Goal: Transaction & Acquisition: Purchase product/service

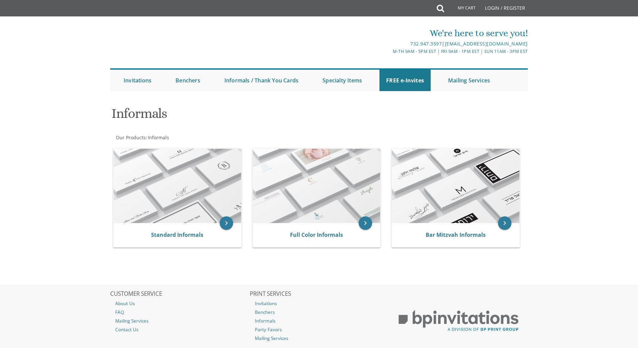
scroll to position [33, 0]
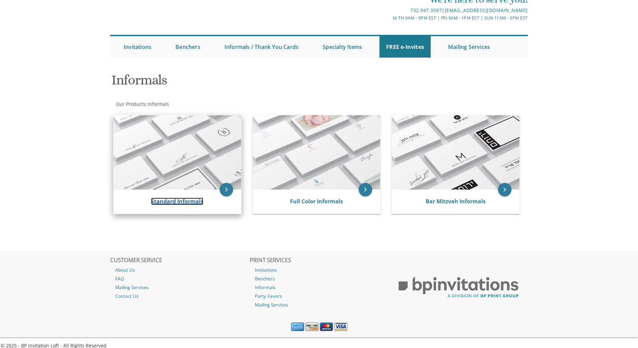
click at [190, 200] on link "Standard Informals" at bounding box center [177, 200] width 52 height 7
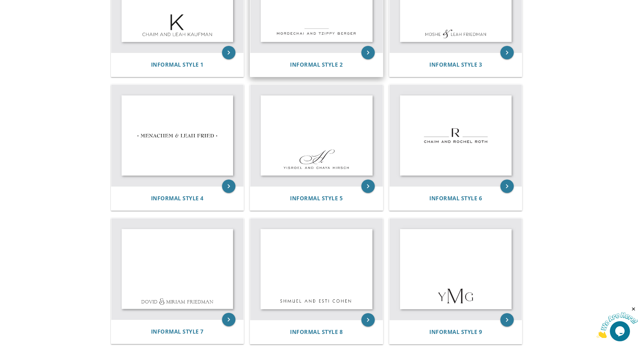
scroll to position [100, 0]
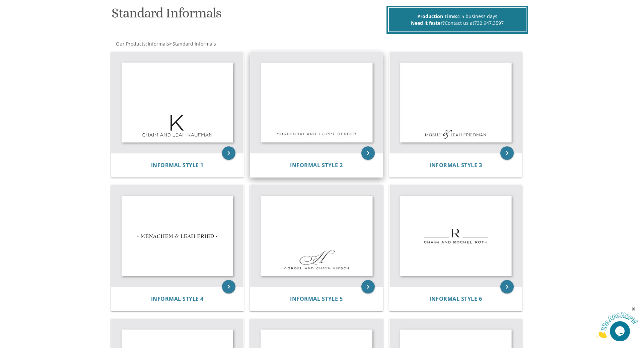
click at [331, 98] on img at bounding box center [316, 102] width 133 height 101
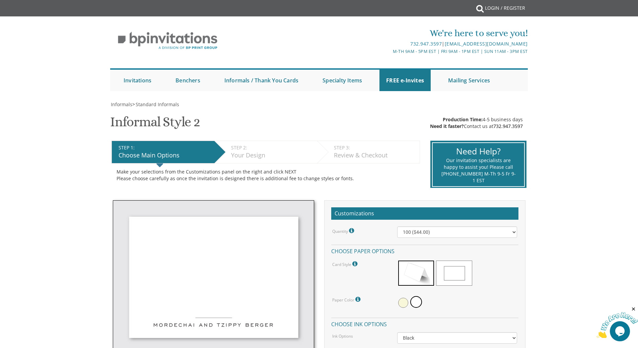
scroll to position [33, 0]
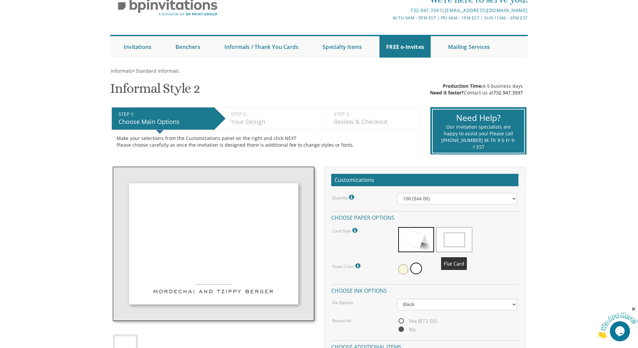
click at [444, 235] on span at bounding box center [454, 239] width 36 height 25
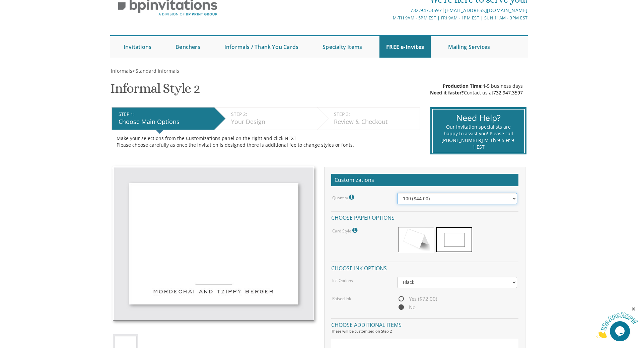
click at [431, 201] on select "100 ($44.00) 200 ($63.00) 300 ($82.00) 400 ($101.00) 500 ($120.00) 600 ($139.00…" at bounding box center [457, 198] width 120 height 11
select select "200"
click at [397, 193] on select "100 ($44.00) 200 ($63.00) 300 ($82.00) 400 ($101.00) 500 ($120.00) 600 ($139.00…" at bounding box center [457, 198] width 120 height 11
click at [413, 282] on select "Black Colored Ink ($32.00)" at bounding box center [457, 281] width 120 height 11
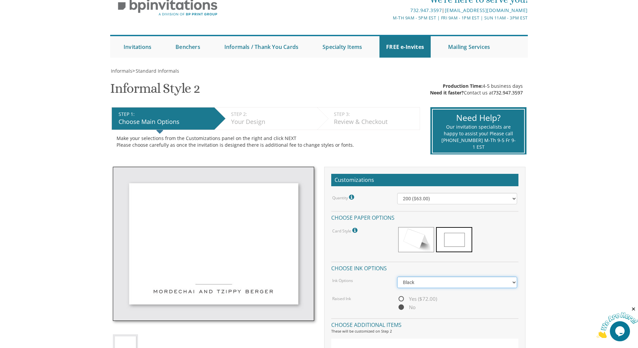
scroll to position [67, 0]
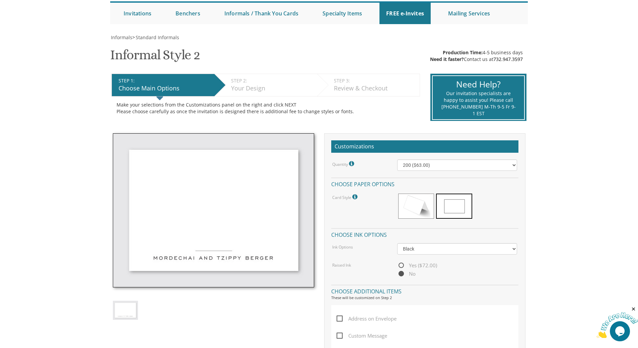
click at [399, 266] on span "Yes ($72.00)" at bounding box center [417, 265] width 40 height 8
click at [399, 266] on input "Yes ($72.00)" at bounding box center [399, 265] width 4 height 4
radio input "true"
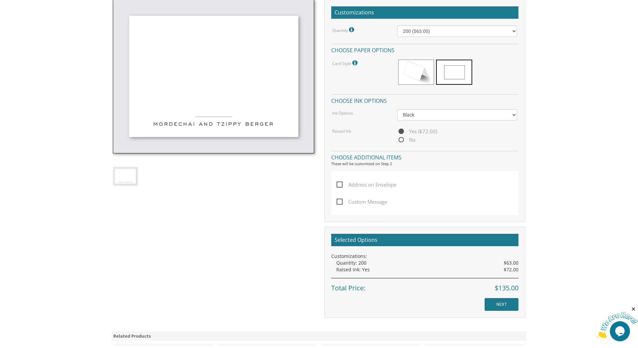
scroll to position [134, 0]
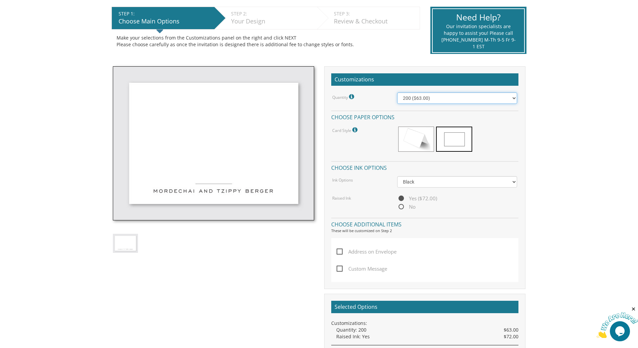
click at [438, 100] on select "100 ($44.00) 200 ($63.00) 300 ($82.00) 400 ($101.00) 500 ($120.00) 600 ($139.00…" at bounding box center [457, 97] width 120 height 11
select select "100"
click at [397, 92] on select "100 ($44.00) 200 ($63.00) 300 ($82.00) 400 ($101.00) 500 ($120.00) 600 ($139.00…" at bounding box center [457, 97] width 120 height 11
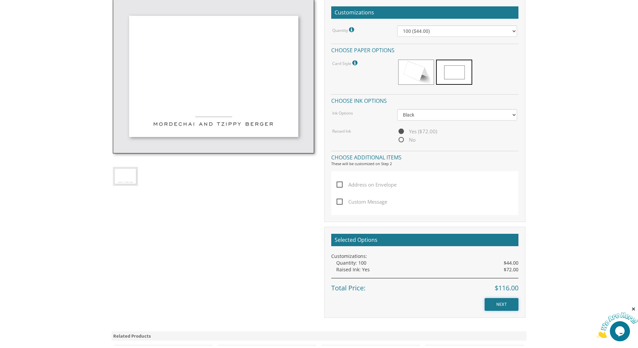
click at [500, 304] on input "NEXT" at bounding box center [501, 304] width 34 height 13
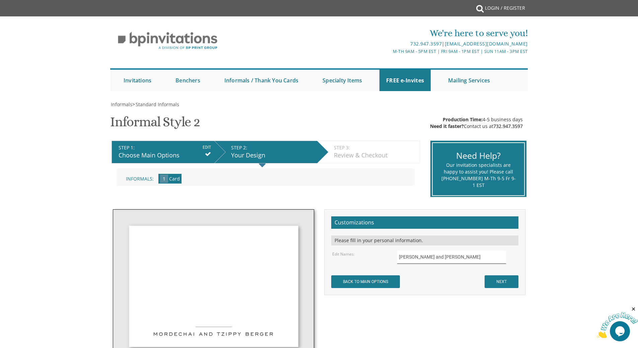
click at [406, 260] on input "Mordechai and Tzippy Berger" at bounding box center [451, 256] width 109 height 13
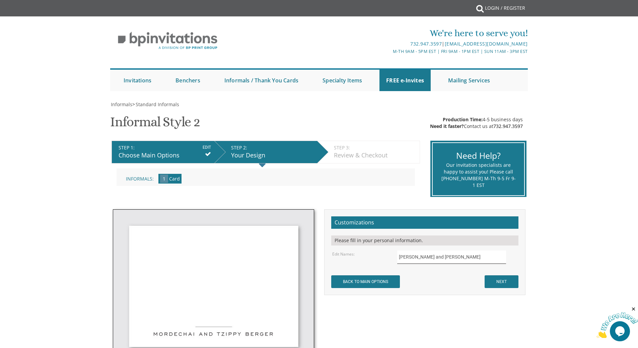
click at [446, 255] on input "Mordechai and Tzippy Berger" at bounding box center [451, 256] width 109 height 13
click at [415, 254] on input "Mordechai and Tzippy Berger" at bounding box center [451, 256] width 109 height 13
click at [416, 257] on input "Eli and Tzippy Berger" at bounding box center [451, 256] width 109 height 13
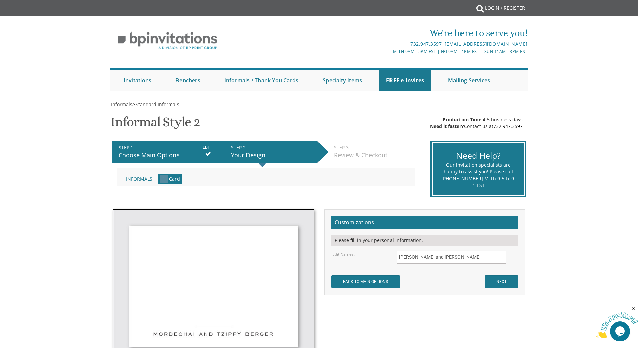
type input "Eli and Rochel Sternbuch"
click at [501, 280] on input "NEXT" at bounding box center [501, 281] width 34 height 13
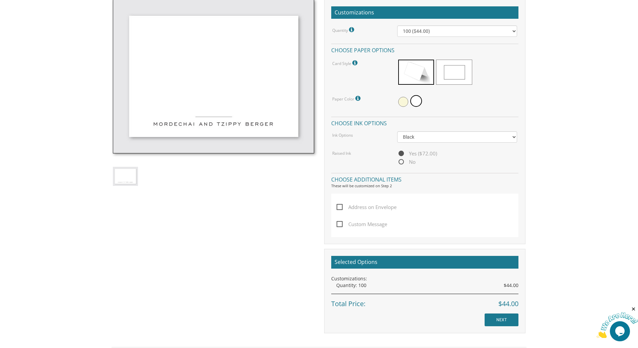
click at [402, 161] on span "No" at bounding box center [406, 162] width 18 height 8
click at [401, 161] on input "No" at bounding box center [399, 162] width 4 height 4
radio input "true"
click at [400, 102] on span at bounding box center [403, 102] width 10 height 10
click at [414, 104] on span at bounding box center [417, 102] width 10 height 10
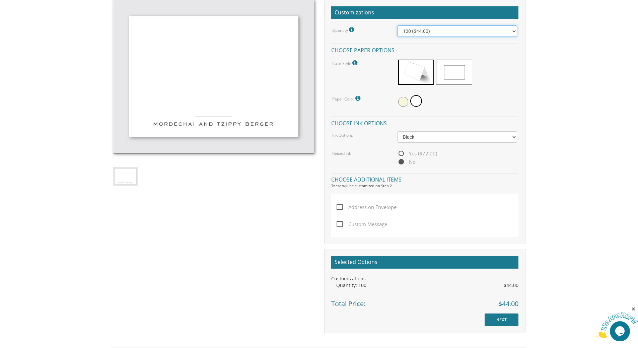
click at [428, 30] on select "100 ($44.00) 200 ($63.00) 300 ($82.00) 400 ($101.00) 500 ($120.00) 600 ($139.00…" at bounding box center [457, 30] width 120 height 11
click at [397, 25] on select "100 ($44.00) 200 ($63.00) 300 ($82.00) 400 ($101.00) 500 ($120.00) 600 ($139.00…" at bounding box center [457, 30] width 120 height 11
click at [423, 26] on select "100 ($44.00) 200 ($63.00) 300 ($82.00) 400 ($101.00) 500 ($120.00) 600 ($139.00…" at bounding box center [457, 30] width 120 height 11
select select "400"
click at [397, 25] on select "100 ($44.00) 200 ($63.00) 300 ($82.00) 400 ($101.00) 500 ($120.00) 600 ($139.00…" at bounding box center [457, 30] width 120 height 11
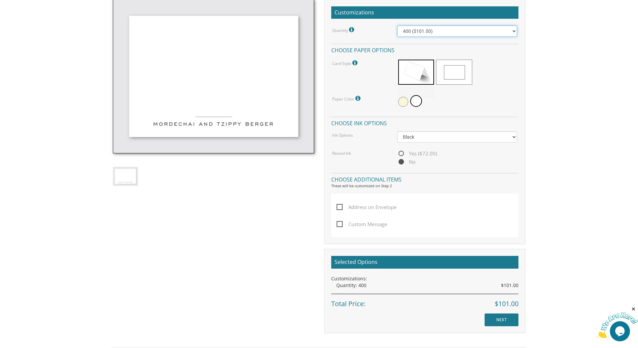
click at [431, 33] on select "100 ($44.00) 200 ($63.00) 300 ($82.00) 400 ($101.00) 500 ($120.00) 600 ($139.00…" at bounding box center [457, 30] width 120 height 11
click at [272, 254] on div "Customizations Quantity Please note: Quantities may be modified after order com…" at bounding box center [319, 166] width 422 height 334
click at [430, 74] on span at bounding box center [416, 72] width 36 height 25
click at [449, 75] on span at bounding box center [454, 72] width 36 height 25
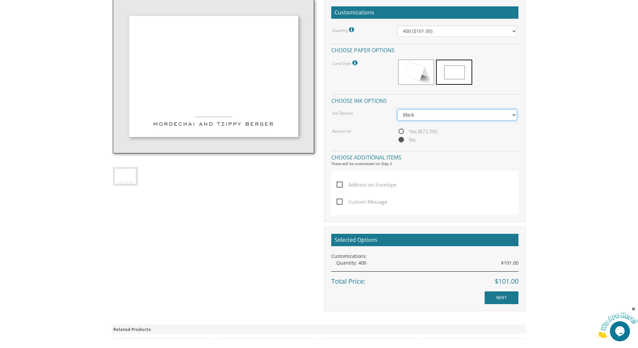
click at [399, 115] on select "Black Colored Ink ($32.00)" at bounding box center [457, 114] width 120 height 11
click at [387, 119] on div "Ink Options Black Colored Ink ($32.00)" at bounding box center [424, 114] width 195 height 11
click at [403, 115] on select "Black Colored Ink ($32.00)" at bounding box center [457, 114] width 120 height 11
click at [397, 109] on select "Black Colored Ink ($32.00)" at bounding box center [457, 114] width 120 height 11
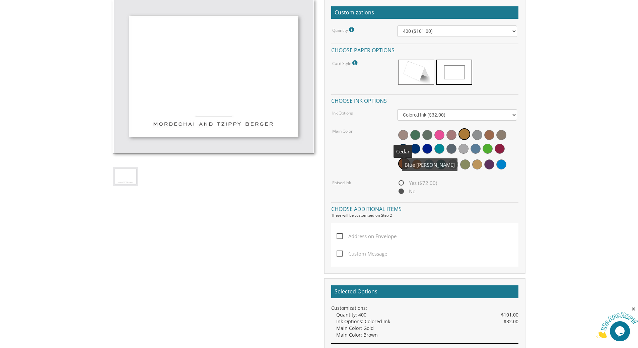
click at [417, 149] on span at bounding box center [415, 149] width 10 height 10
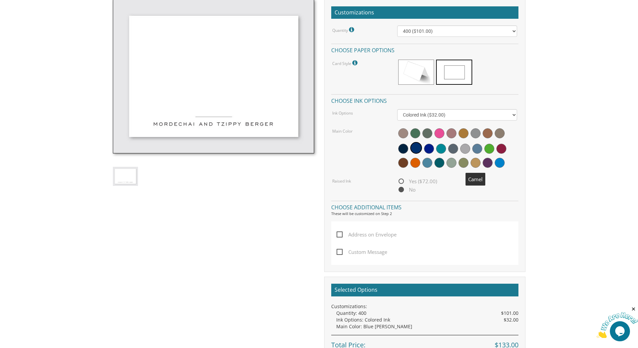
click at [472, 161] on span at bounding box center [475, 163] width 10 height 10
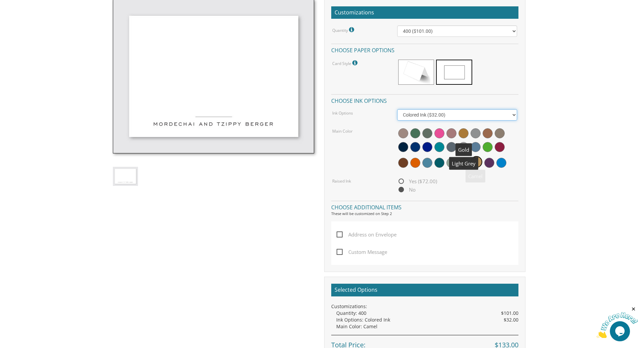
click at [465, 114] on select "Black Colored Ink ($32.00)" at bounding box center [457, 114] width 120 height 11
select select "Black"
click at [397, 109] on select "Black Colored Ink ($32.00)" at bounding box center [457, 114] width 120 height 11
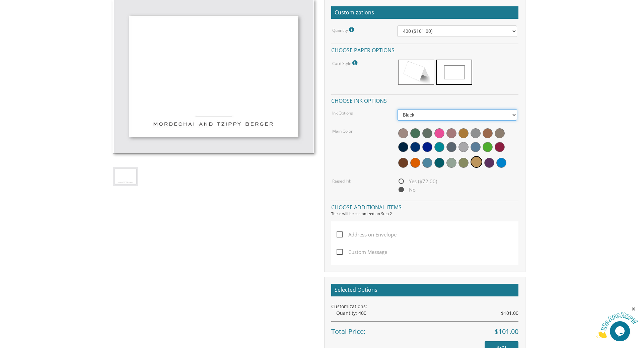
click at [404, 117] on select "Black Colored Ink ($32.00)" at bounding box center [457, 114] width 120 height 11
click at [397, 109] on select "Black Colored Ink ($32.00)" at bounding box center [457, 114] width 120 height 11
click at [386, 148] on div "Main Color" at bounding box center [424, 148] width 195 height 43
click at [398, 179] on span "Yes ($72.00)" at bounding box center [417, 181] width 40 height 8
click at [398, 179] on input "Yes ($72.00)" at bounding box center [399, 181] width 4 height 4
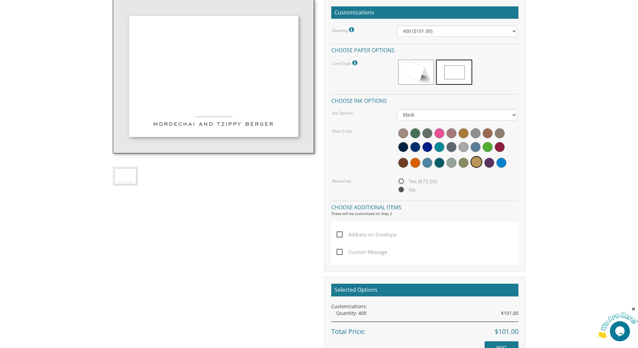
radio input "true"
click at [402, 192] on span "No" at bounding box center [406, 189] width 18 height 8
click at [401, 192] on input "No" at bounding box center [399, 190] width 4 height 4
radio input "true"
click at [401, 178] on span "Yes ($72.00)" at bounding box center [417, 181] width 40 height 8
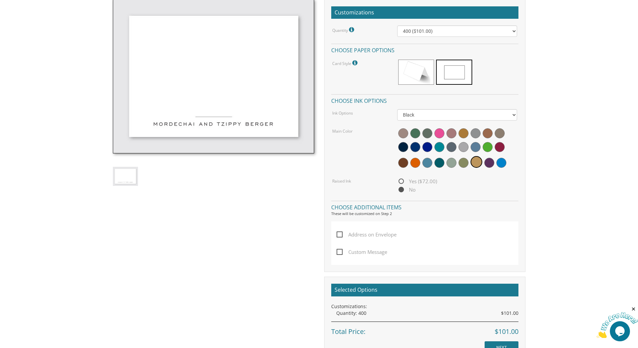
click at [401, 179] on input "Yes ($72.00)" at bounding box center [399, 181] width 4 height 4
radio input "true"
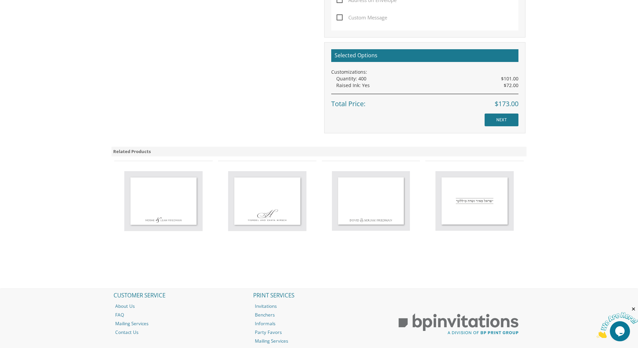
scroll to position [268, 0]
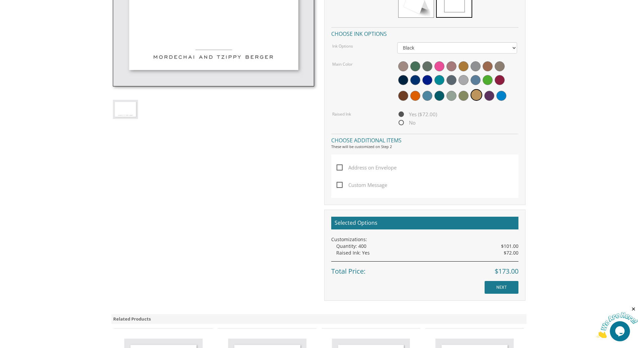
click at [401, 121] on span "No" at bounding box center [406, 122] width 18 height 8
click at [401, 121] on input "No" at bounding box center [399, 123] width 4 height 4
radio input "true"
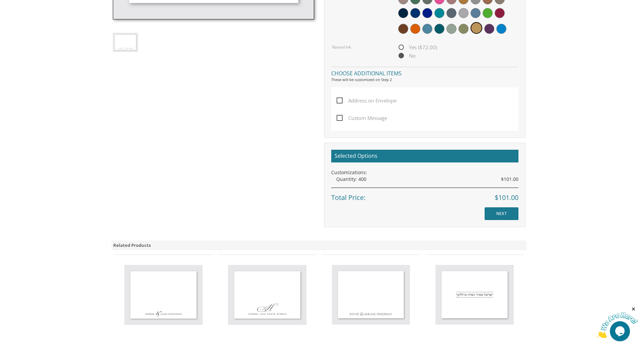
scroll to position [368, 0]
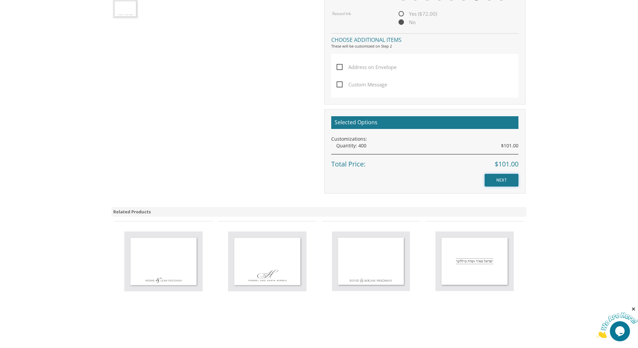
click at [497, 179] on input "NEXT" at bounding box center [501, 180] width 34 height 13
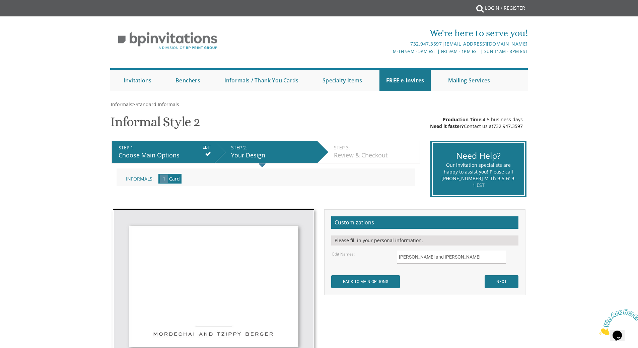
scroll to position [67, 0]
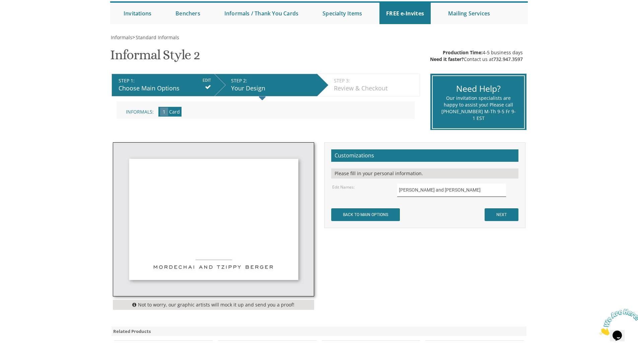
click at [420, 190] on input "Mordechai and Tzippy Berger" at bounding box center [451, 189] width 109 height 13
click at [419, 190] on input "Eli and Tzippy Berger" at bounding box center [451, 189] width 109 height 13
click at [410, 189] on input "Eli and Rochel Sternbuch" at bounding box center [451, 189] width 109 height 13
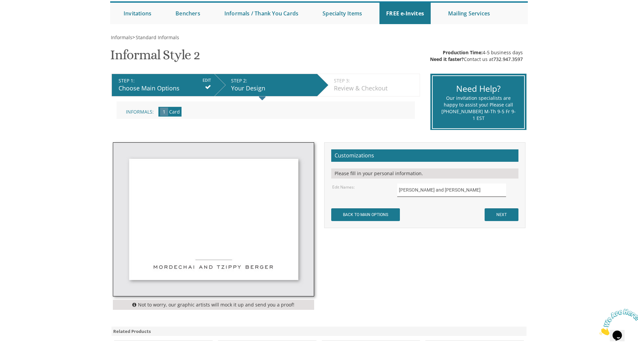
click at [410, 189] on input "Eli and Rochel Sternbuch" at bounding box center [451, 189] width 109 height 13
click at [465, 191] on input "Eli &Rochel Sternbuch" at bounding box center [451, 189] width 109 height 13
click at [408, 189] on input "Eli &Rochel Sternbuch" at bounding box center [451, 189] width 109 height 13
click at [459, 188] on input "Eli & Rochel Sternbuch" at bounding box center [451, 189] width 109 height 13
click at [410, 193] on input "Eli & Rochel Sternbuch" at bounding box center [451, 189] width 109 height 13
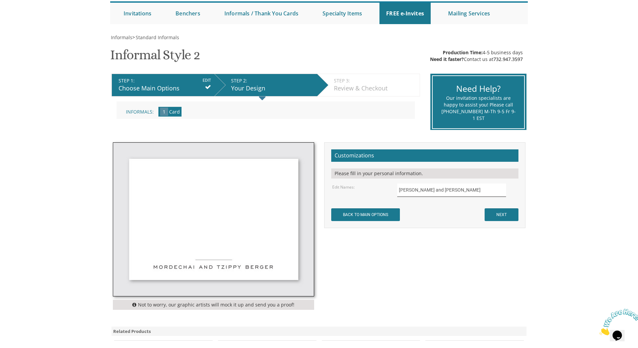
drag, startPoint x: 457, startPoint y: 191, endPoint x: 371, endPoint y: 195, distance: 86.8
click at [371, 195] on div "Edit Names: Eli and Rochel Sternbuch" at bounding box center [424, 189] width 195 height 13
type input "ELI AND ROCHEL STERNBUCH"
click at [500, 208] on form "Customizations Please fill in your personal information. Edit Names: ELI AND RO…" at bounding box center [424, 185] width 187 height 72
click at [500, 210] on input "NEXT" at bounding box center [501, 214] width 34 height 13
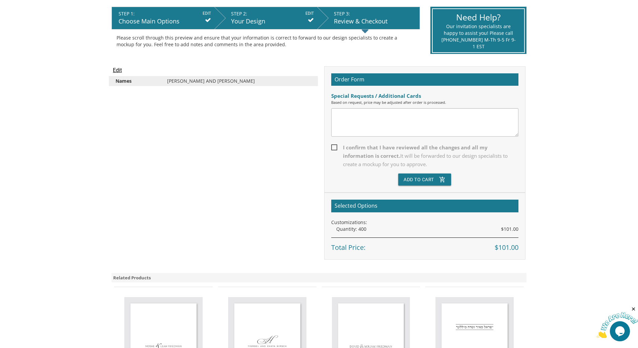
scroll to position [167, 0]
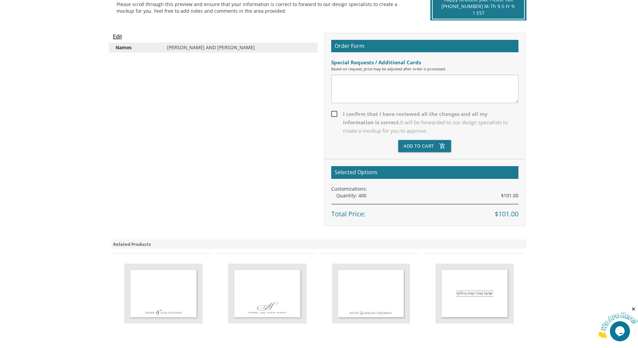
click at [337, 112] on span "I confirm that I have reviewed all the changes and all my information is correc…" at bounding box center [424, 122] width 187 height 25
click at [335, 112] on input "I confirm that I have reviewed all the changes and all my information is correc…" at bounding box center [333, 113] width 4 height 4
checkbox input "true"
click at [425, 146] on button "Add To Cart add_shopping_cart" at bounding box center [424, 146] width 53 height 12
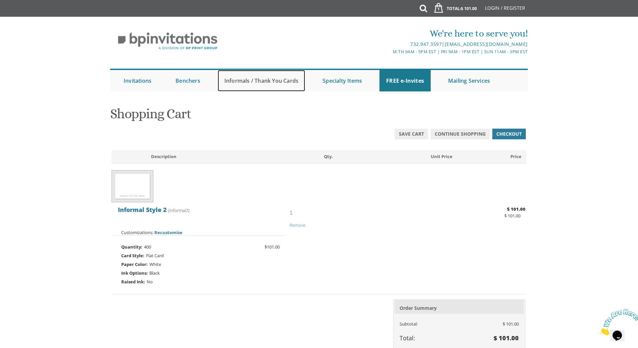
click at [247, 82] on link "Informals / Thank You Cards" at bounding box center [261, 80] width 87 height 21
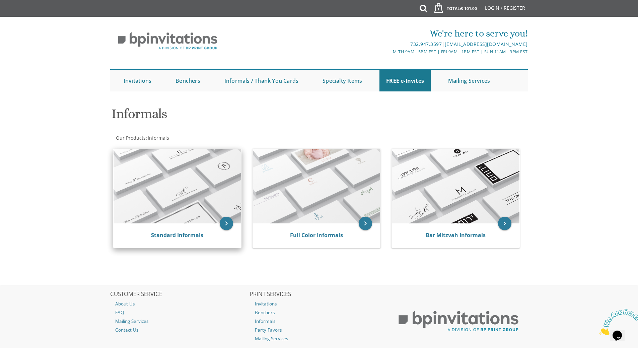
click at [190, 194] on img at bounding box center [177, 186] width 128 height 74
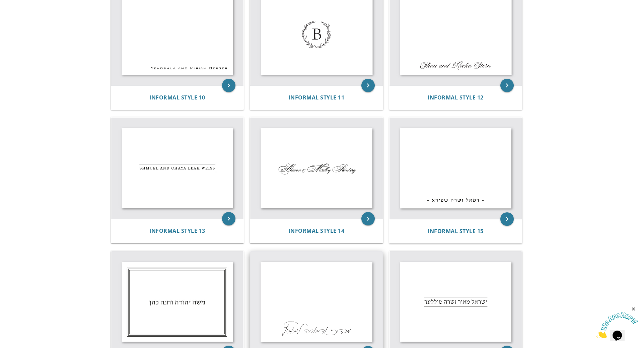
scroll to position [502, 0]
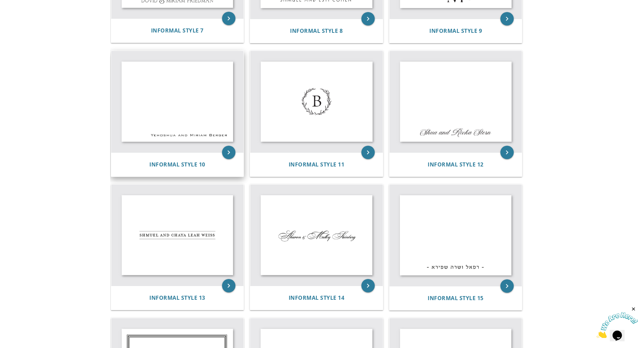
click at [203, 117] on img at bounding box center [177, 101] width 133 height 101
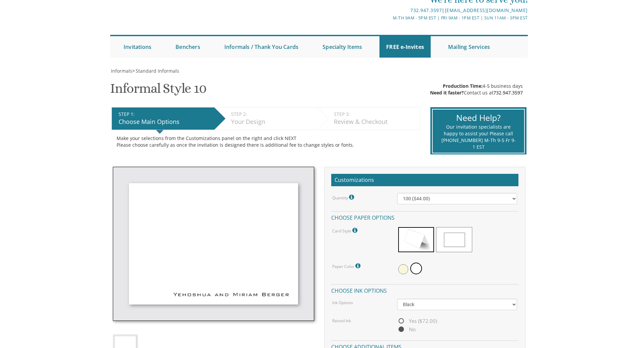
scroll to position [67, 0]
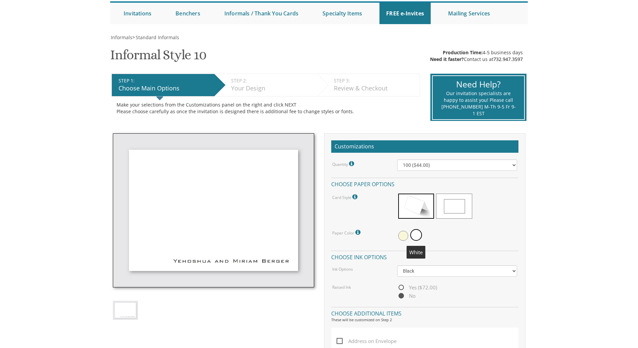
click at [416, 235] on span at bounding box center [416, 235] width 12 height 12
click at [459, 194] on span at bounding box center [454, 205] width 36 height 25
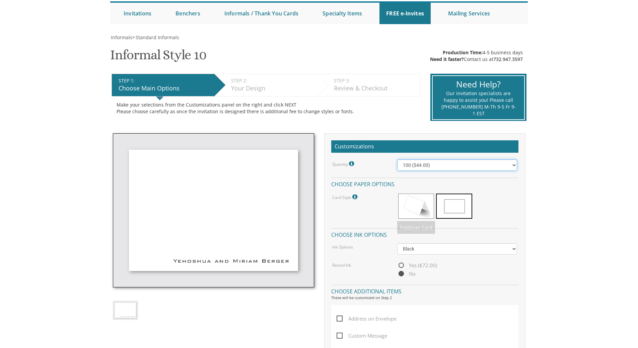
click at [426, 169] on select "100 ($44.00) 200 ($63.00) 300 ($82.00) 400 ($101.00) 500 ($120.00) 600 ($139.00…" at bounding box center [457, 164] width 120 height 11
select select "400"
click at [397, 159] on select "100 ($44.00) 200 ($63.00) 300 ($82.00) 400 ($101.00) 500 ($120.00) 600 ($139.00…" at bounding box center [457, 164] width 120 height 11
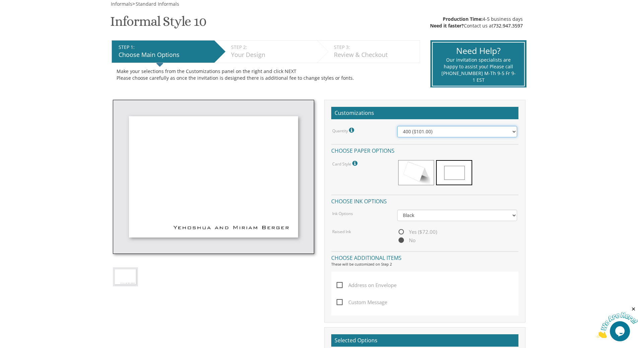
click at [461, 128] on select "100 ($44.00) 200 ($63.00) 300 ($82.00) 400 ($101.00) 500 ($120.00) 600 ($139.00…" at bounding box center [457, 131] width 120 height 11
click at [564, 201] on body "My Cart {{shoppingcart.totalQuantityDisplay}} Total: {{shoppingcart.subtotal}} …" at bounding box center [319, 285] width 638 height 770
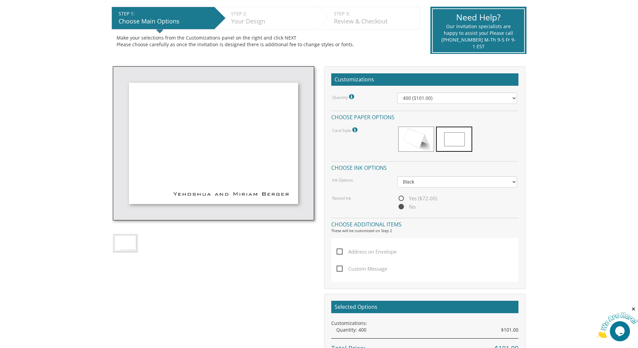
click at [403, 205] on span "No" at bounding box center [406, 207] width 18 height 8
click at [401, 205] on input "No" at bounding box center [399, 207] width 4 height 4
click at [420, 97] on select "100 ($44.00) 200 ($63.00) 300 ($82.00) 400 ($101.00) 500 ($120.00) 600 ($139.00…" at bounding box center [457, 97] width 120 height 11
click at [397, 92] on select "100 ($44.00) 200 ($63.00) 300 ($82.00) 400 ($101.00) 500 ($120.00) 600 ($139.00…" at bounding box center [457, 97] width 120 height 11
click at [522, 129] on div "Customizations Quantity Please note: Quantities may be modified after order com…" at bounding box center [424, 177] width 201 height 223
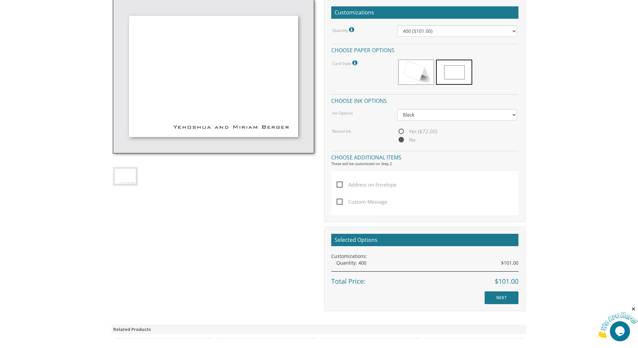
scroll to position [268, 0]
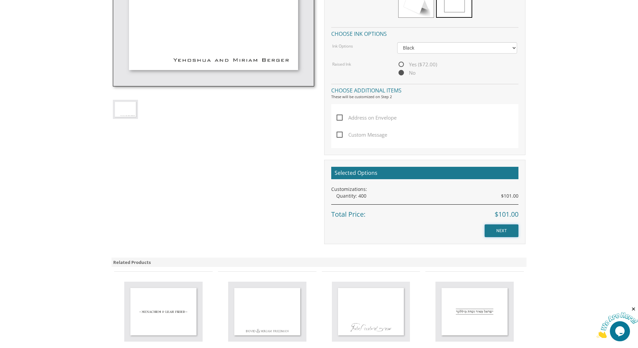
click at [497, 233] on input "NEXT" at bounding box center [501, 230] width 34 height 13
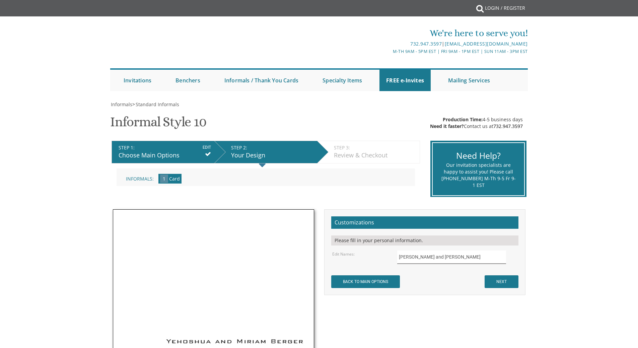
click at [412, 258] on input "[PERSON_NAME] and [PERSON_NAME]" at bounding box center [451, 256] width 109 height 13
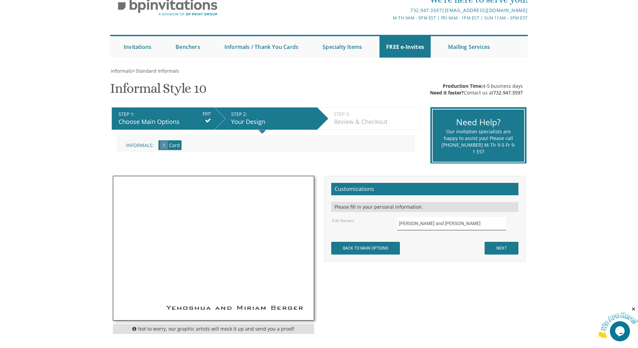
click at [425, 225] on input "[PERSON_NAME] and [PERSON_NAME]" at bounding box center [451, 223] width 109 height 13
type input "[PERSON_NAME] and [PERSON_NAME]"
click at [508, 248] on input "NEXT" at bounding box center [501, 248] width 34 height 13
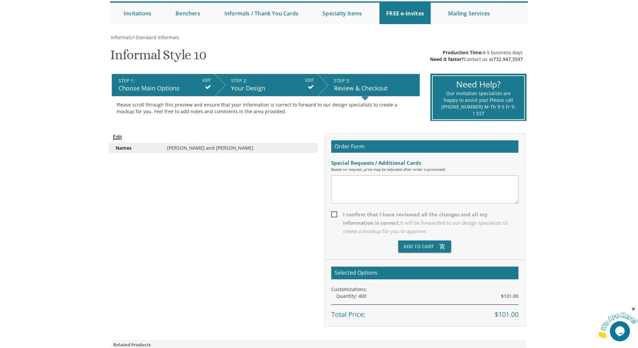
scroll to position [234, 0]
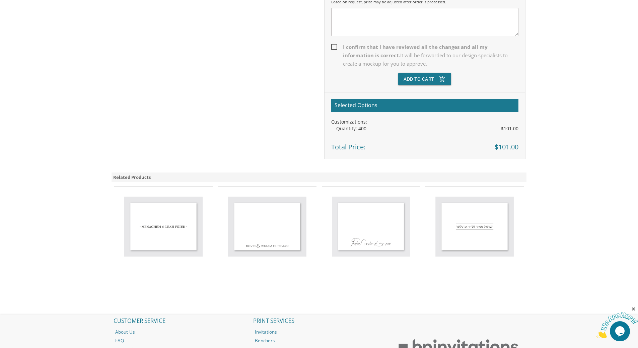
click at [332, 46] on span "I confirm that I have reviewed all the changes and all my information is correc…" at bounding box center [424, 55] width 187 height 25
click at [332, 46] on input "I confirm that I have reviewed all the changes and all my information is correc…" at bounding box center [333, 46] width 4 height 4
checkbox input "true"
click at [421, 78] on button "Add To Cart add_shopping_cart" at bounding box center [424, 79] width 53 height 12
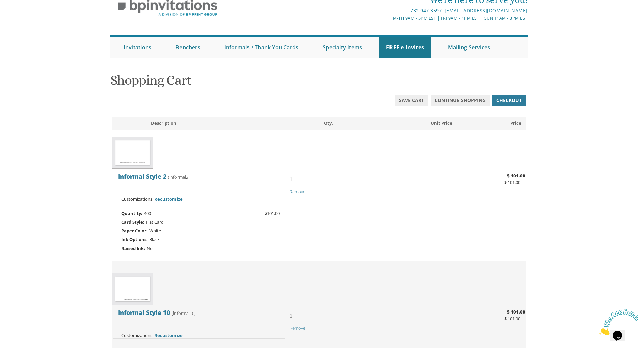
scroll to position [100, 0]
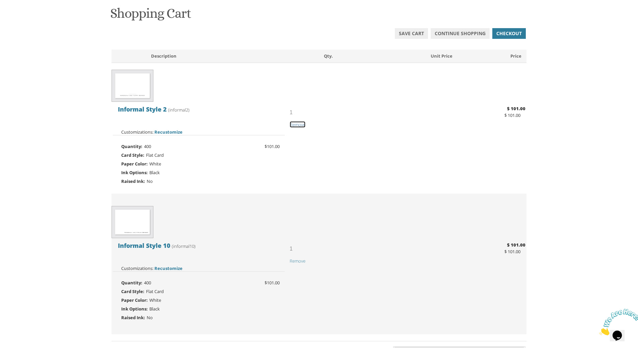
click at [296, 124] on span "Remove" at bounding box center [298, 125] width 16 height 6
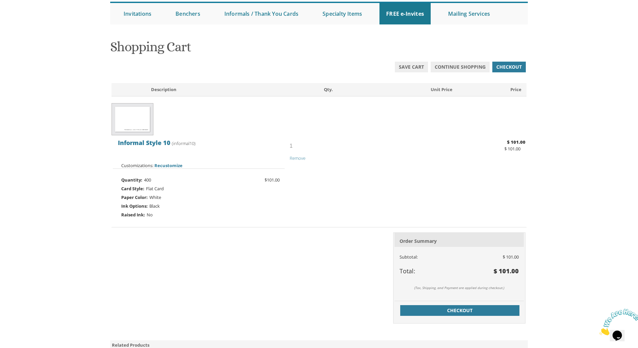
scroll to position [100, 0]
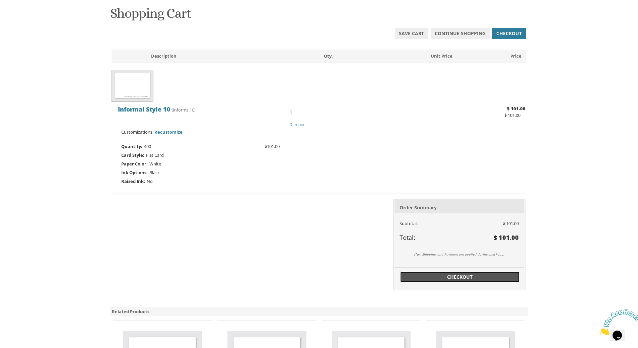
click at [451, 278] on span "Checkout" at bounding box center [459, 276] width 111 height 7
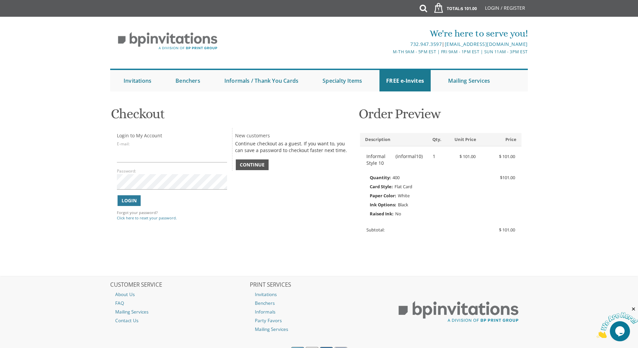
click at [254, 164] on span "Continue" at bounding box center [252, 164] width 25 height 7
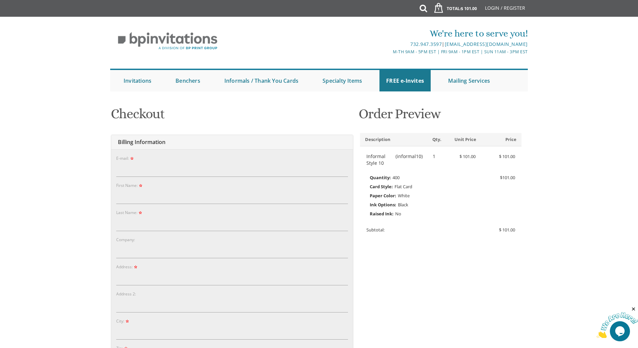
click at [151, 177] on form "E-mail: Password: Password Confirm: First Name: Company:" at bounding box center [232, 322] width 232 height 334
click at [150, 171] on input "E-mail:" at bounding box center [232, 168] width 232 height 15
type input "rochelsternbuch@gmail.com"
type input "Rachel"
type input "Sternbuch"
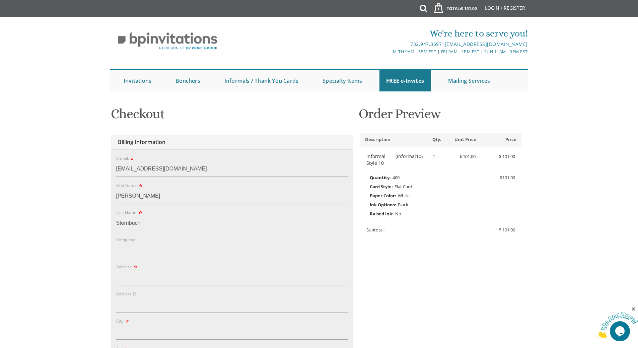
type input "6 [PERSON_NAME]"
type input "Lakewood"
type input "08701"
select select "NJ"
type input "7322761411"
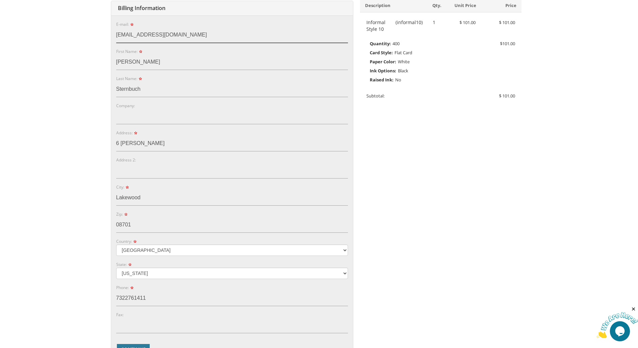
scroll to position [201, 0]
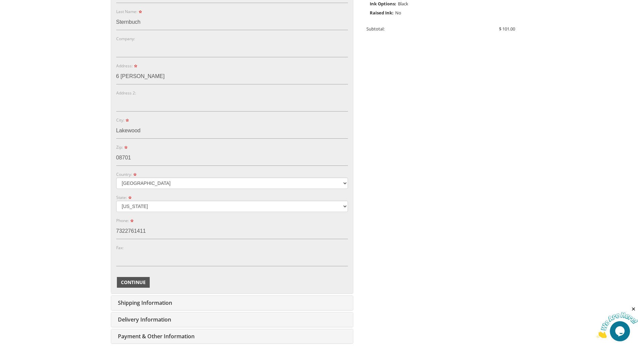
click at [141, 284] on span "Continue" at bounding box center [133, 282] width 25 height 7
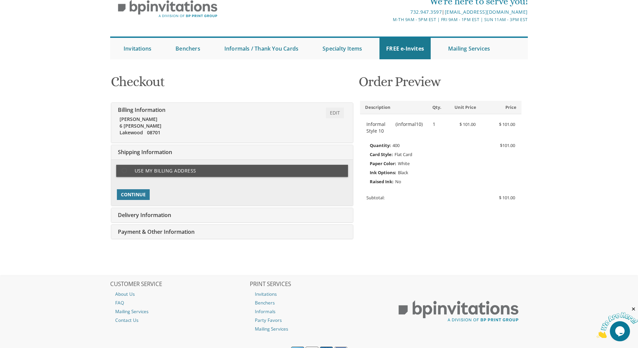
scroll to position [76, 0]
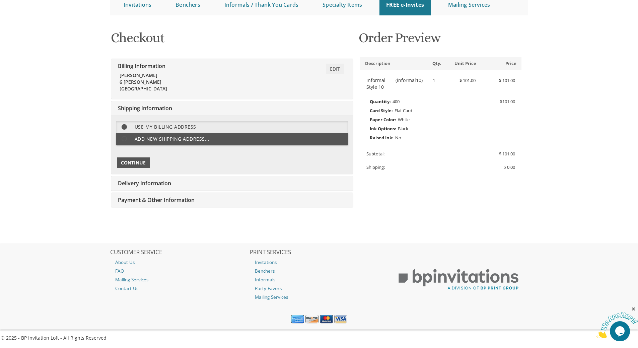
click at [133, 164] on span "Continue" at bounding box center [133, 162] width 25 height 7
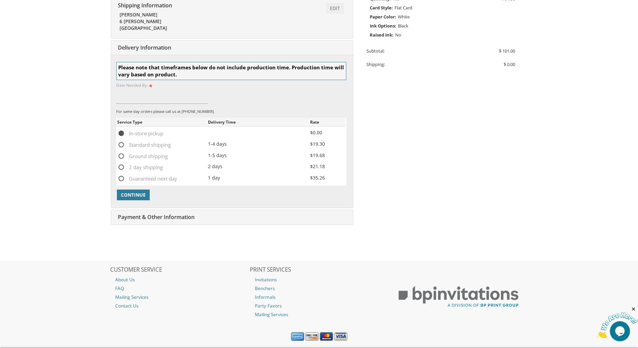
scroll to position [196, 0]
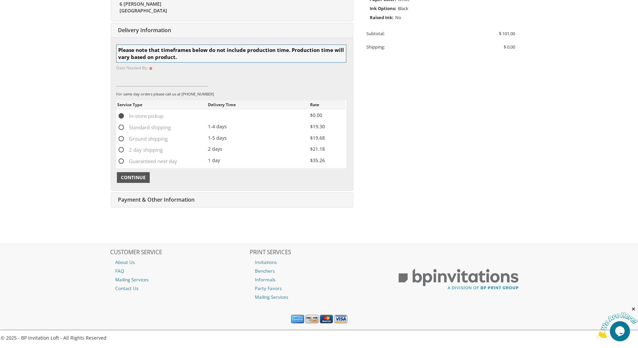
click at [141, 176] on span "Continue" at bounding box center [133, 177] width 25 height 7
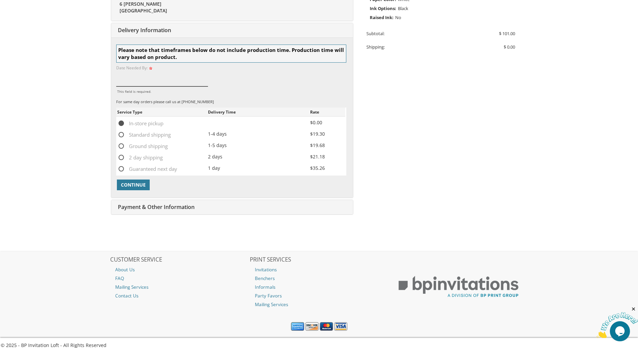
click at [138, 79] on input "This field is required." at bounding box center [162, 78] width 92 height 15
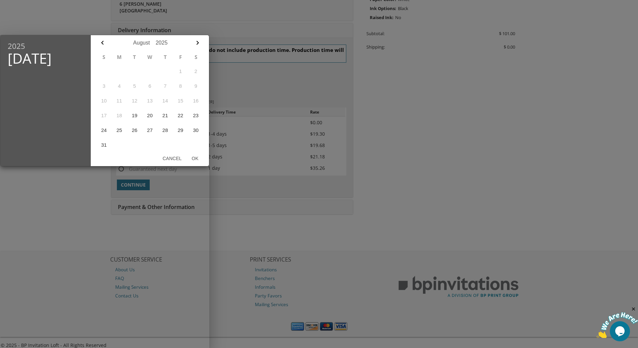
click at [395, 133] on div at bounding box center [319, 130] width 638 height 435
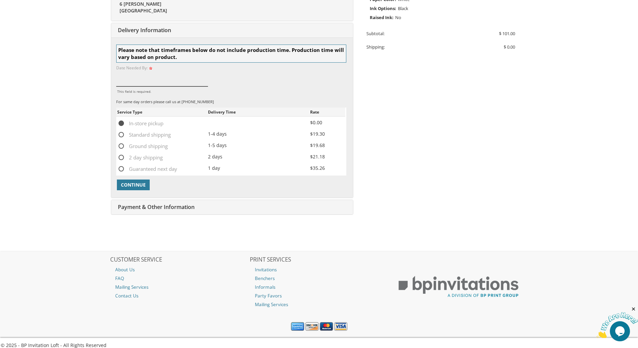
click at [140, 83] on input "This field is required." at bounding box center [162, 78] width 92 height 15
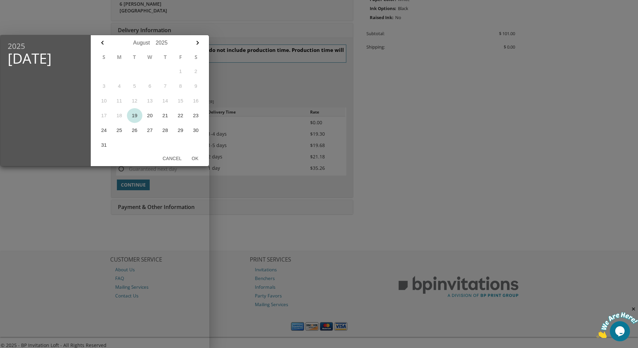
click at [136, 118] on button "19" at bounding box center [134, 115] width 15 height 15
click at [195, 158] on button "Ok" at bounding box center [194, 158] width 17 height 12
type input "Aug 19, 2025"
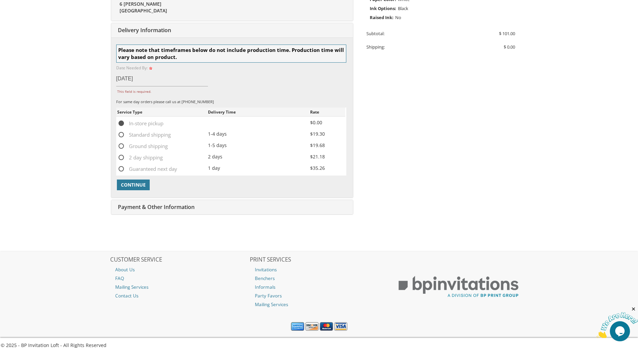
click at [426, 138] on div "You are currently editing Order #. To place a new order you must exit editing m…" at bounding box center [319, 63] width 418 height 316
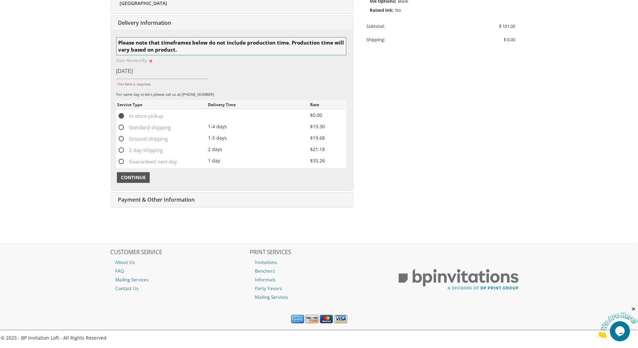
click at [122, 179] on span "Continue" at bounding box center [133, 177] width 25 height 7
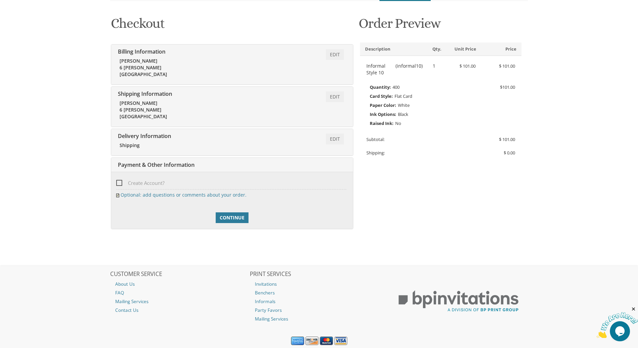
scroll to position [112, 0]
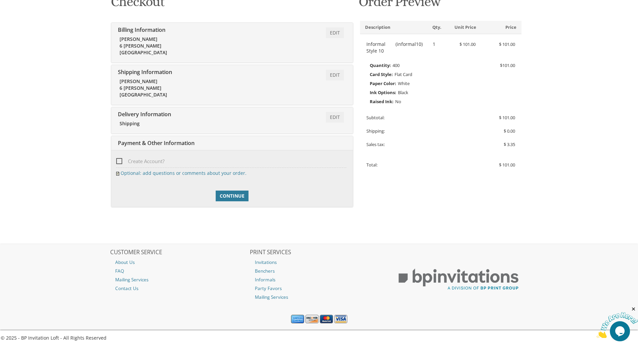
click at [136, 162] on span "Create Account?" at bounding box center [140, 161] width 48 height 8
click at [121, 162] on input "Create Account?" at bounding box center [118, 160] width 4 height 4
checkbox input "true"
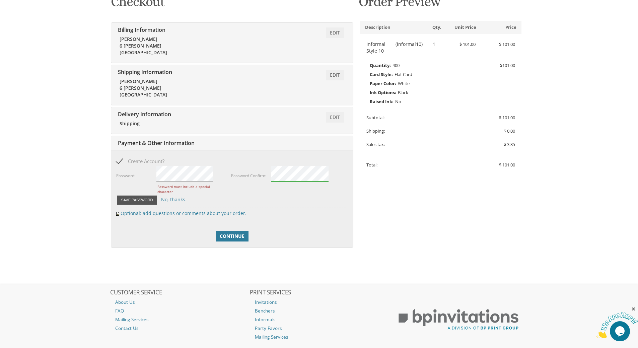
click at [145, 199] on button "Save Password" at bounding box center [137, 200] width 41 height 10
click at [147, 199] on button "Save Password" at bounding box center [137, 200] width 41 height 10
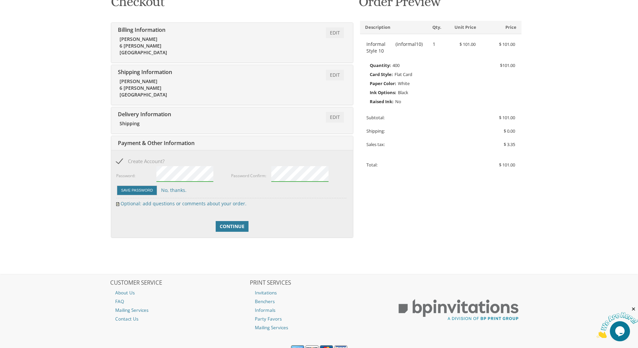
click at [148, 185] on div "Save Password No, thanks." at bounding box center [231, 190] width 230 height 11
click at [147, 188] on button "Save Password" at bounding box center [137, 190] width 41 height 10
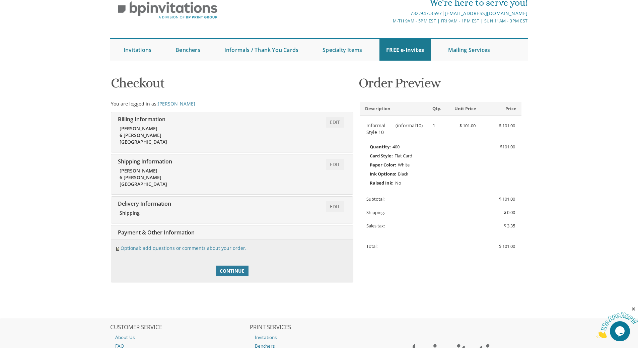
scroll to position [106, 0]
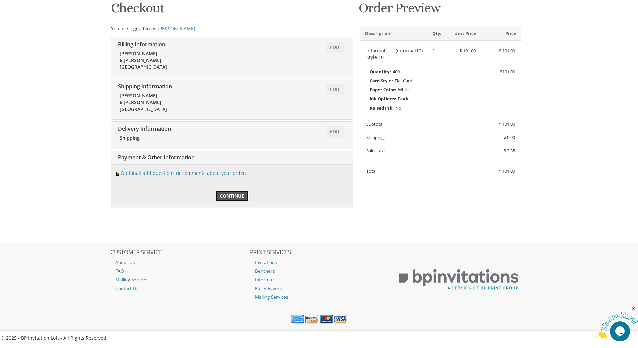
click at [234, 196] on span "Continue" at bounding box center [232, 195] width 25 height 7
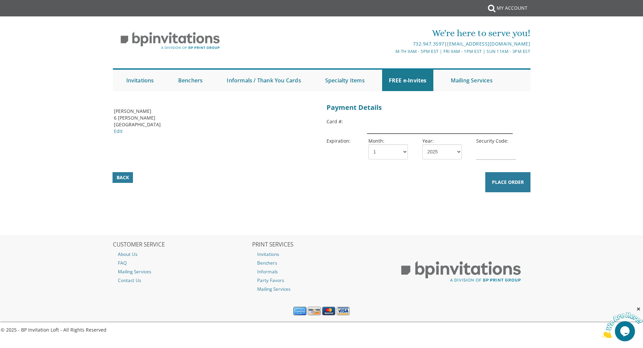
click at [385, 125] on input "text" at bounding box center [440, 125] width 146 height 15
type input "[CREDIT_CARD_NUMBER]"
select select "11"
select select "26"
click at [426, 122] on input "[CREDIT_CARD_NUMBER]" at bounding box center [440, 125] width 146 height 15
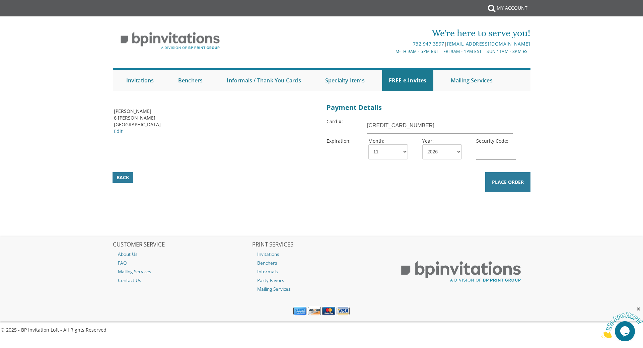
click at [341, 210] on div "Billing Address [PERSON_NAME] 6 [PERSON_NAME] [GEOGRAPHIC_DATA] Edit Payment De…" at bounding box center [321, 168] width 428 height 135
click at [505, 156] on input "text" at bounding box center [495, 151] width 39 height 15
type input "433"
click at [540, 157] on body "Submit My Account We're here to serve you! 732.947.3597 | invitations@bpprintgr…" at bounding box center [321, 174] width 643 height 348
drag, startPoint x: 399, startPoint y: 127, endPoint x: 414, endPoint y: 126, distance: 15.7
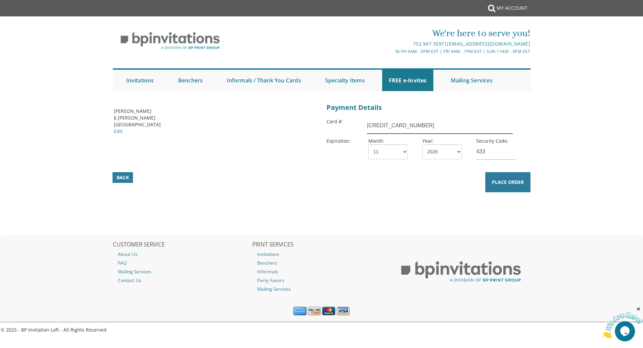
click at [414, 126] on input "4154177207953201" at bounding box center [440, 125] width 146 height 15
click at [520, 124] on div "4154177207953201" at bounding box center [448, 126] width 162 height 19
click at [491, 151] on input "433" at bounding box center [495, 151] width 39 height 15
click at [420, 127] on input "4154177207953201" at bounding box center [440, 125] width 146 height 15
type input "4154177207514326"
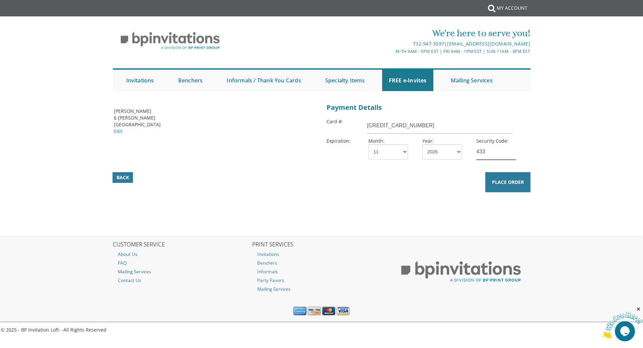
click at [496, 152] on input "433" at bounding box center [495, 151] width 39 height 15
type input "433"
click at [534, 158] on div "Payment Details Payment Details Card #: 4154177207514326 Expiration: Month: 1 2…" at bounding box center [427, 135] width 213 height 69
click at [506, 187] on button "Place Order" at bounding box center [507, 182] width 45 height 20
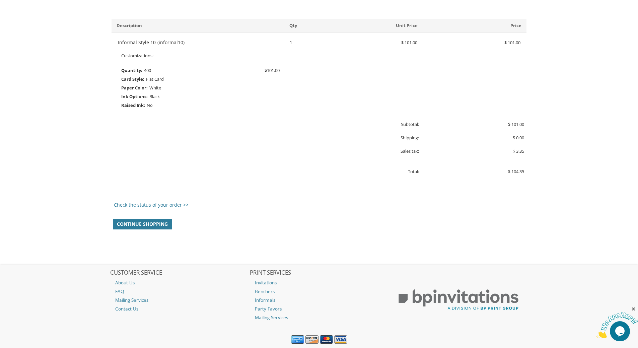
scroll to position [234, 0]
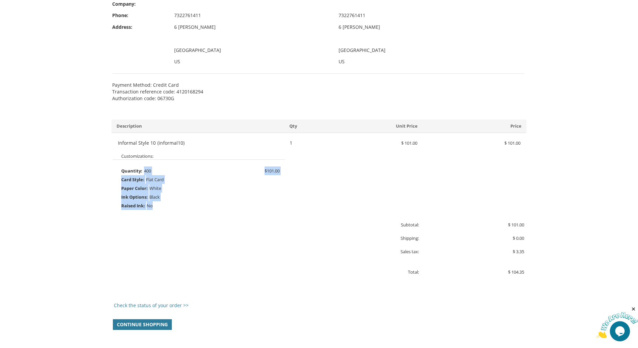
drag, startPoint x: 144, startPoint y: 168, endPoint x: 173, endPoint y: 209, distance: 50.4
click at [173, 209] on div "Informal Style 10 (informal10) Write your own review 1 $ 101.00 $ 101.00 $ 101.…" at bounding box center [318, 175] width 415 height 70
click at [181, 239] on div "Shipping:" at bounding box center [266, 238] width 315 height 7
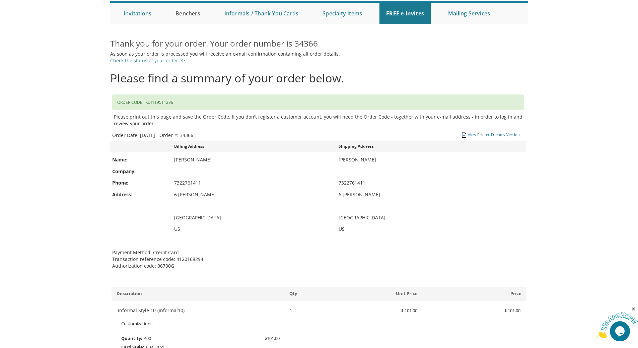
scroll to position [0, 0]
